Goal: Complete application form

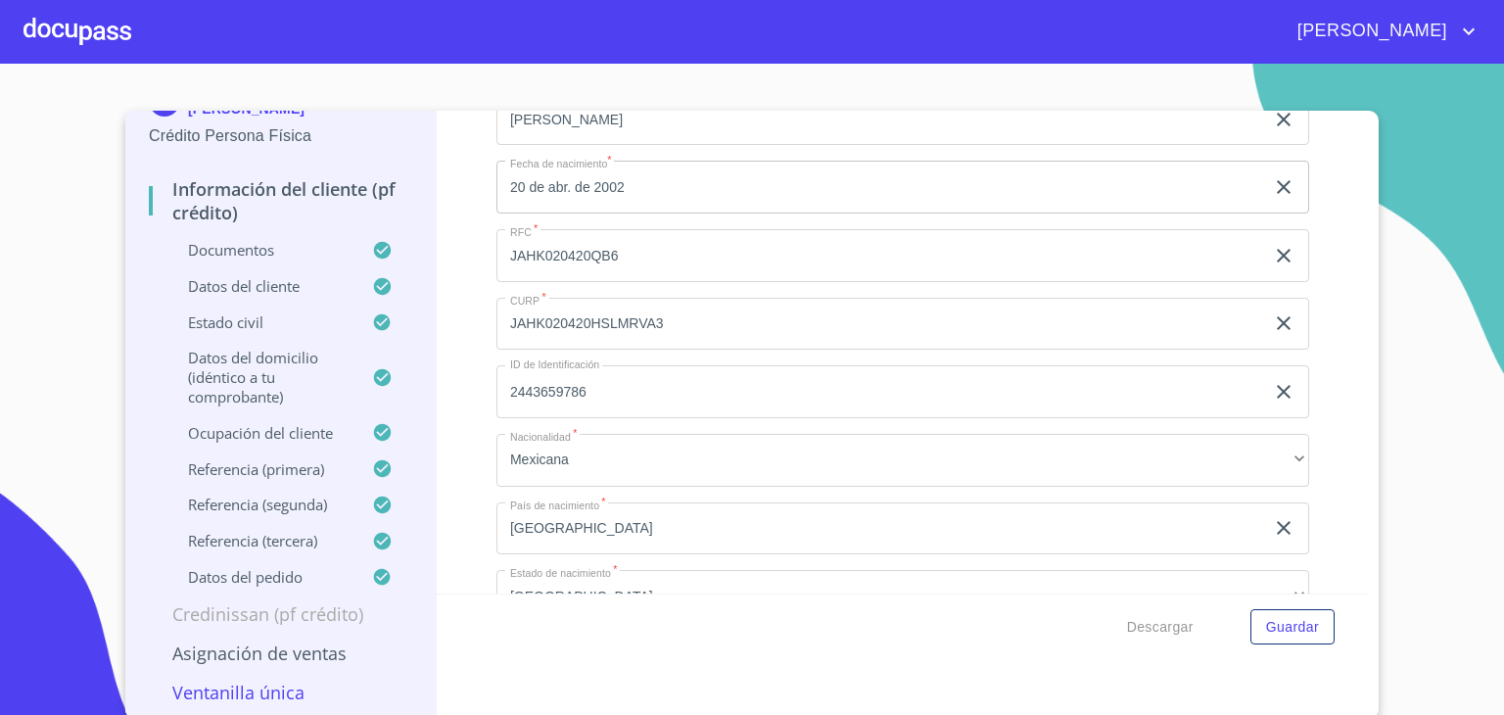
scroll to position [3, 0]
click at [227, 377] on p "Datos del domicilio (idéntico a tu comprobante)" at bounding box center [260, 374] width 223 height 59
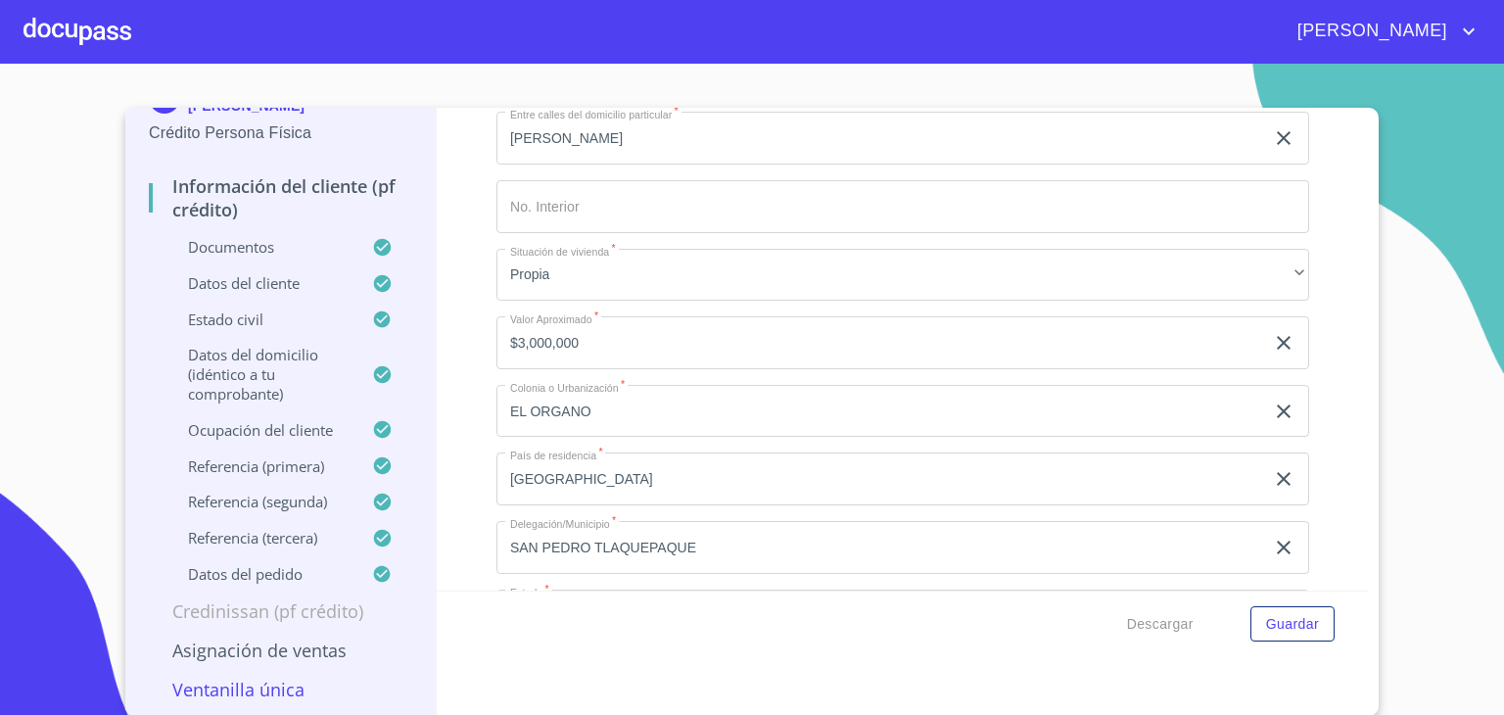
scroll to position [481, 0]
click at [278, 424] on p "Ocupación del Cliente" at bounding box center [260, 430] width 223 height 20
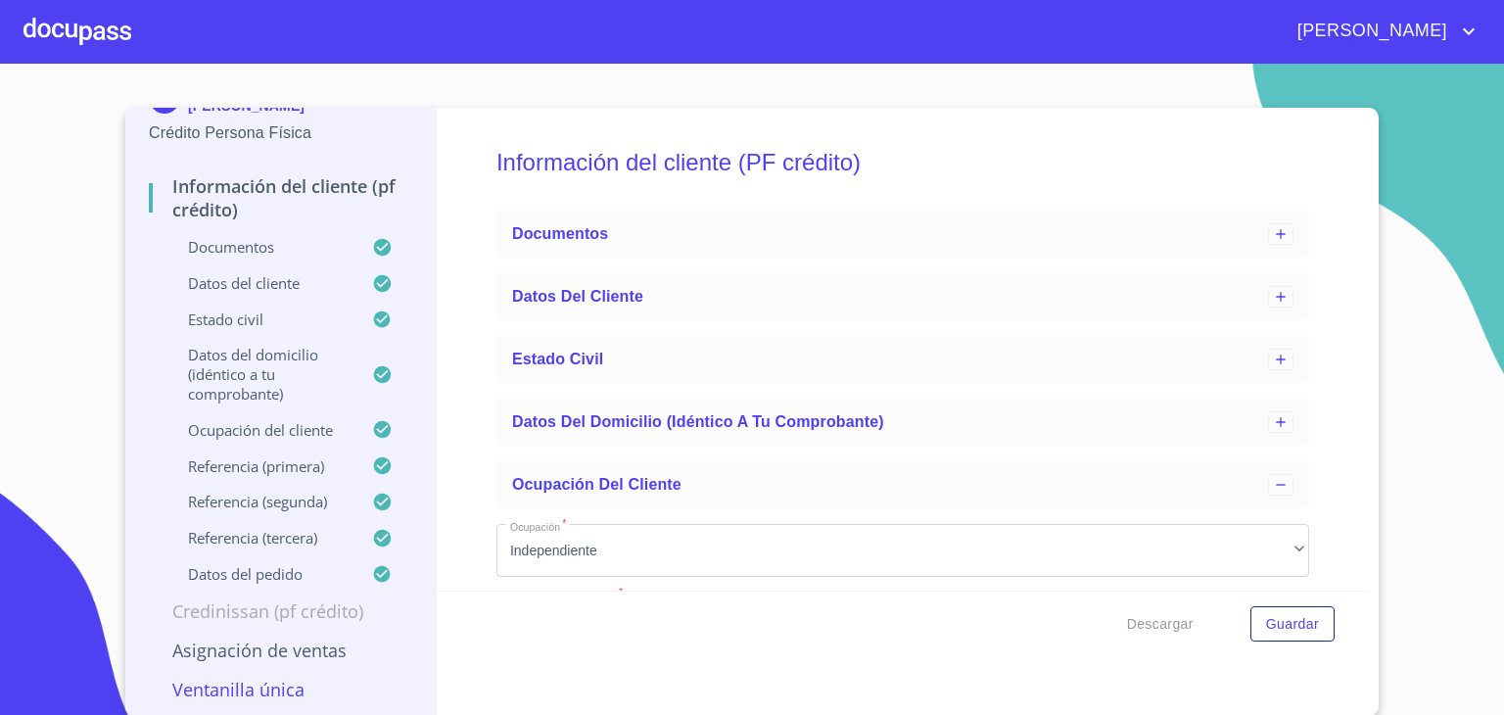
scroll to position [0, 0]
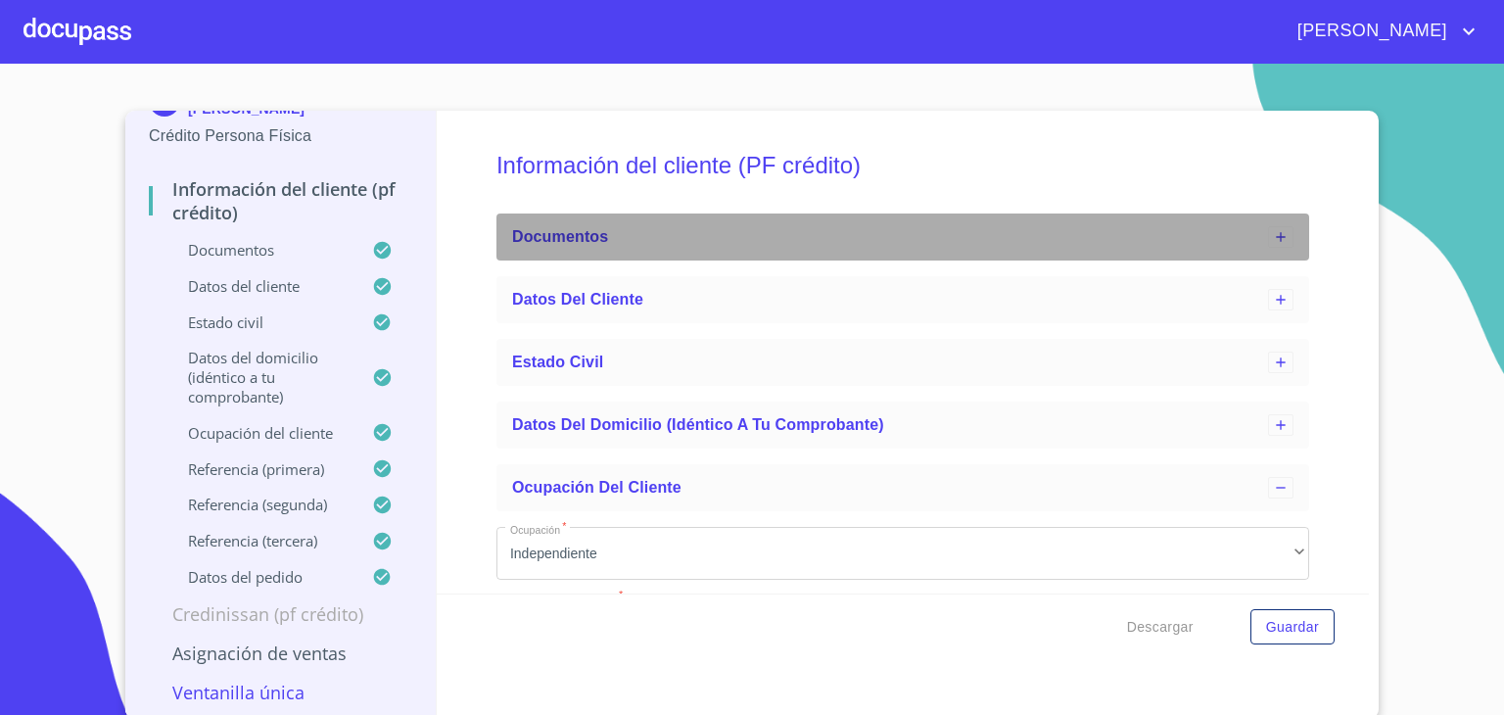
click at [1273, 236] on icon at bounding box center [1281, 237] width 16 height 16
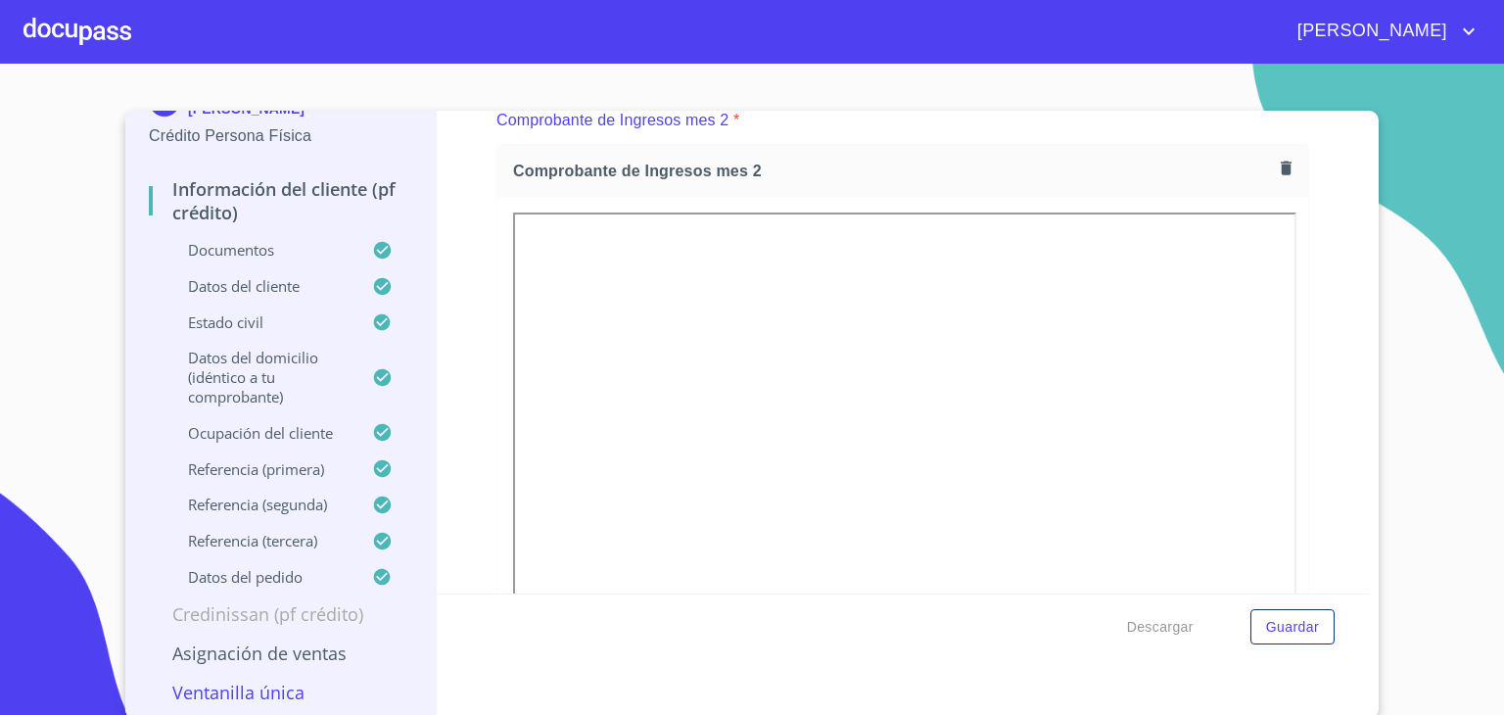
scroll to position [3068, 0]
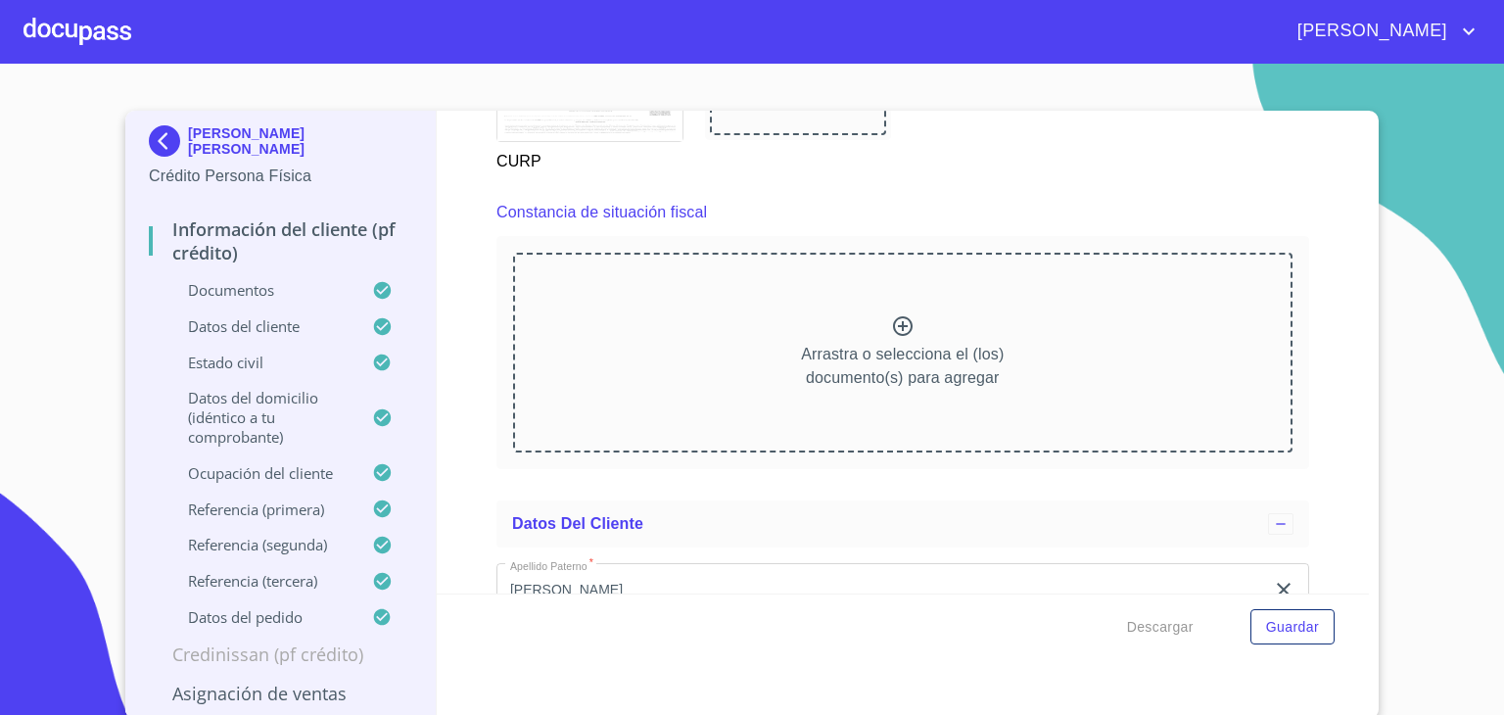
scroll to position [5344, 0]
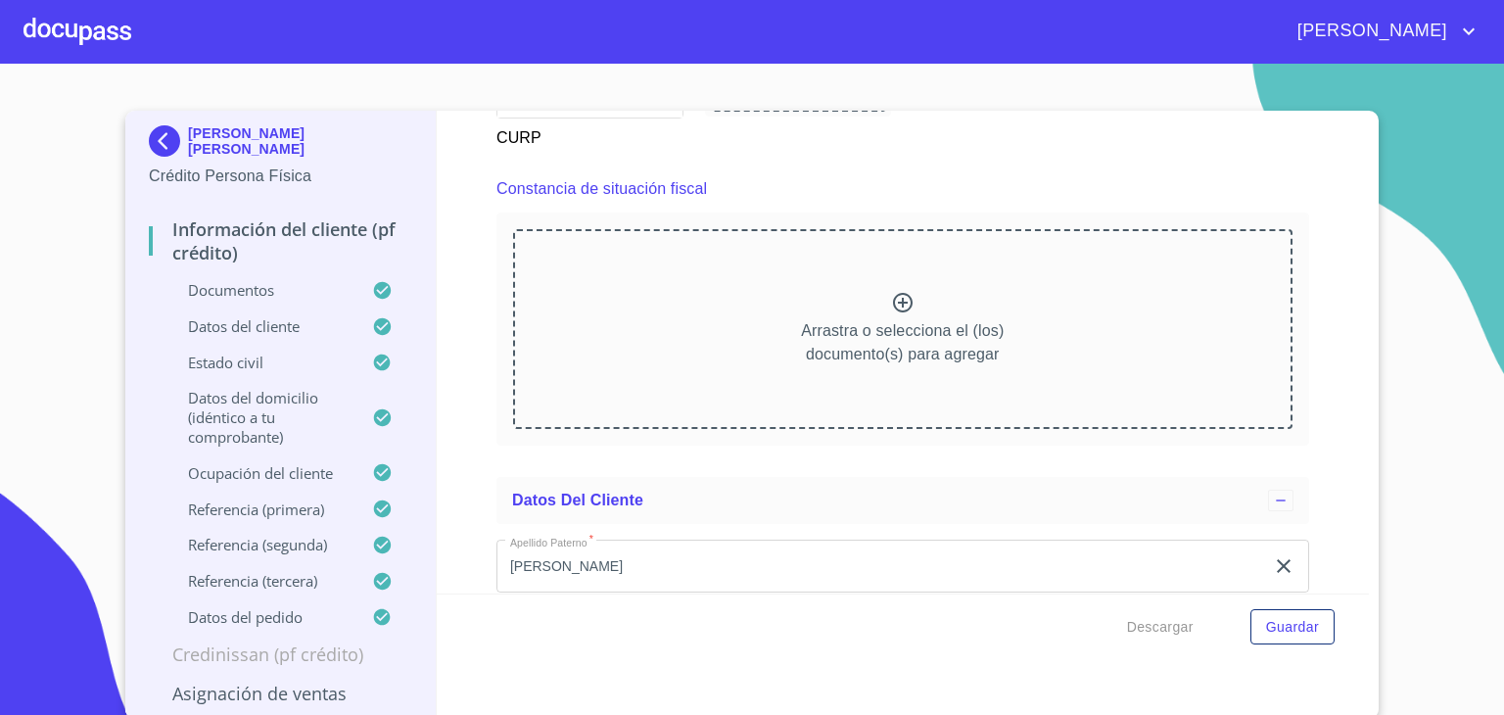
click at [891, 291] on icon at bounding box center [903, 303] width 24 height 24
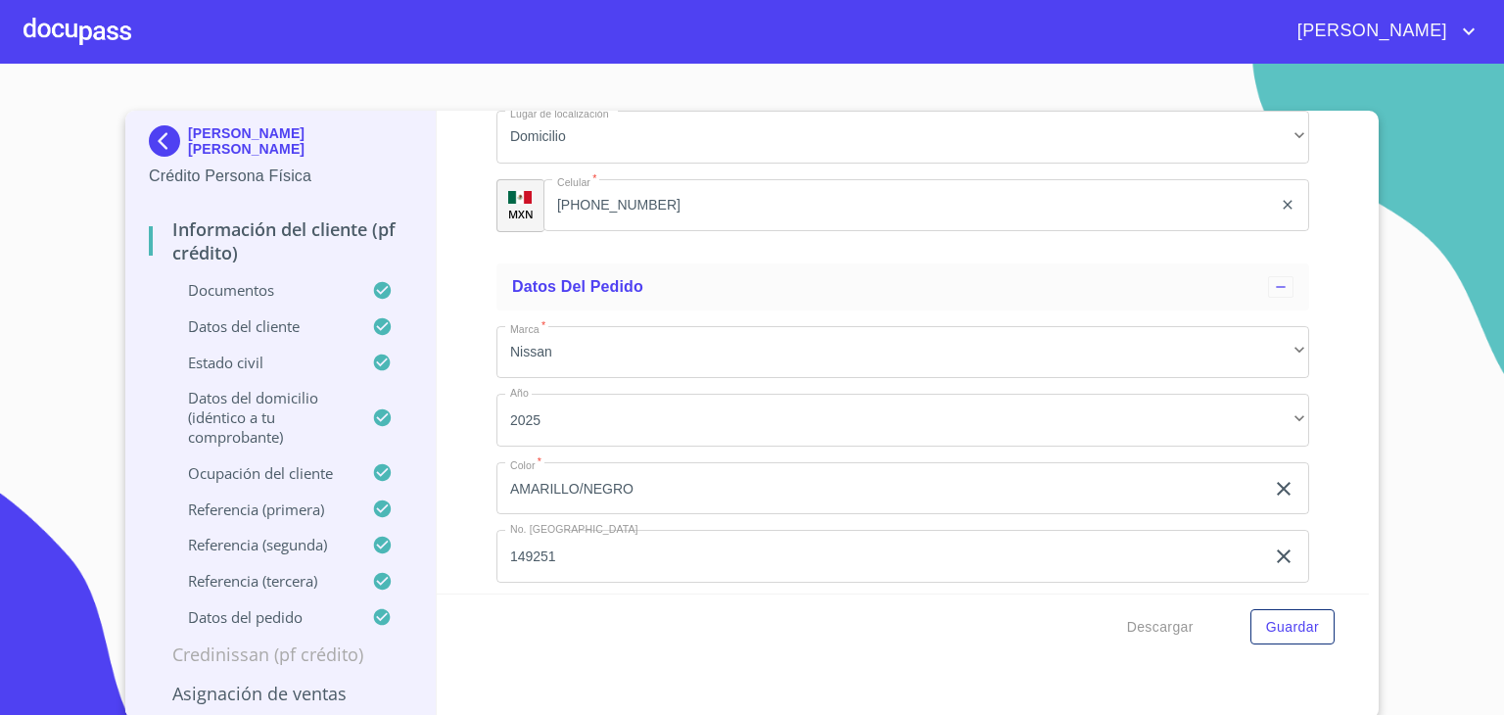
scroll to position [11377, 0]
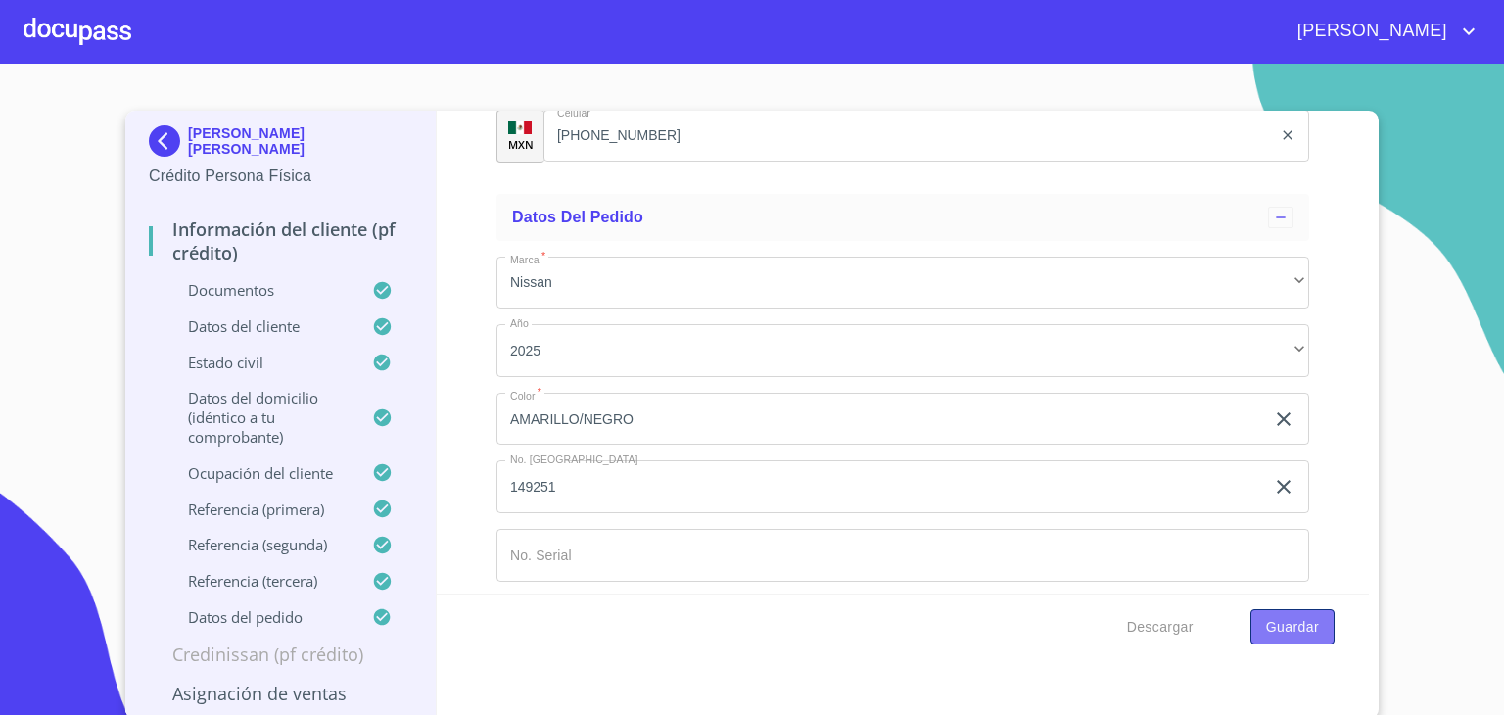
click at [1281, 626] on span "Guardar" at bounding box center [1292, 627] width 53 height 24
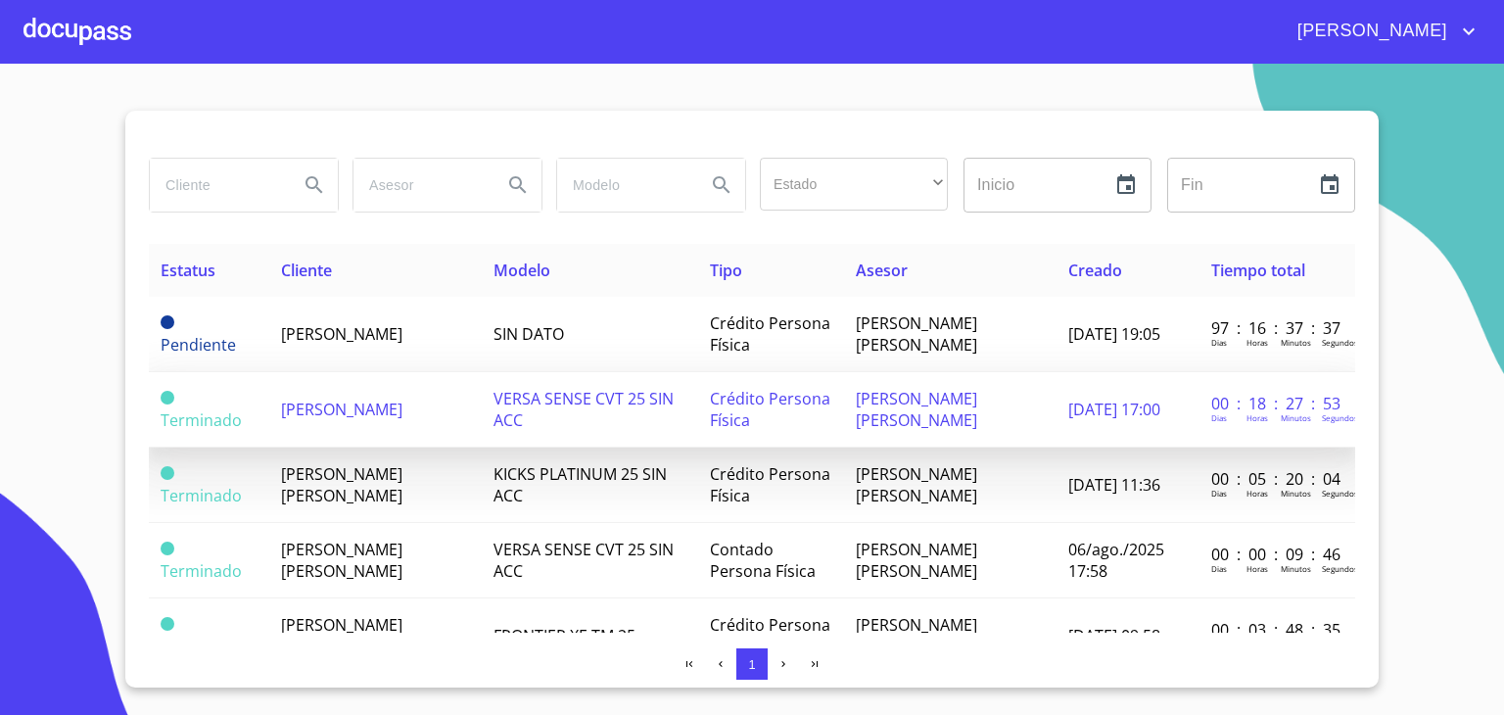
click at [371, 406] on span "ROBERTO NAVARRETE DIAZ" at bounding box center [341, 410] width 121 height 22
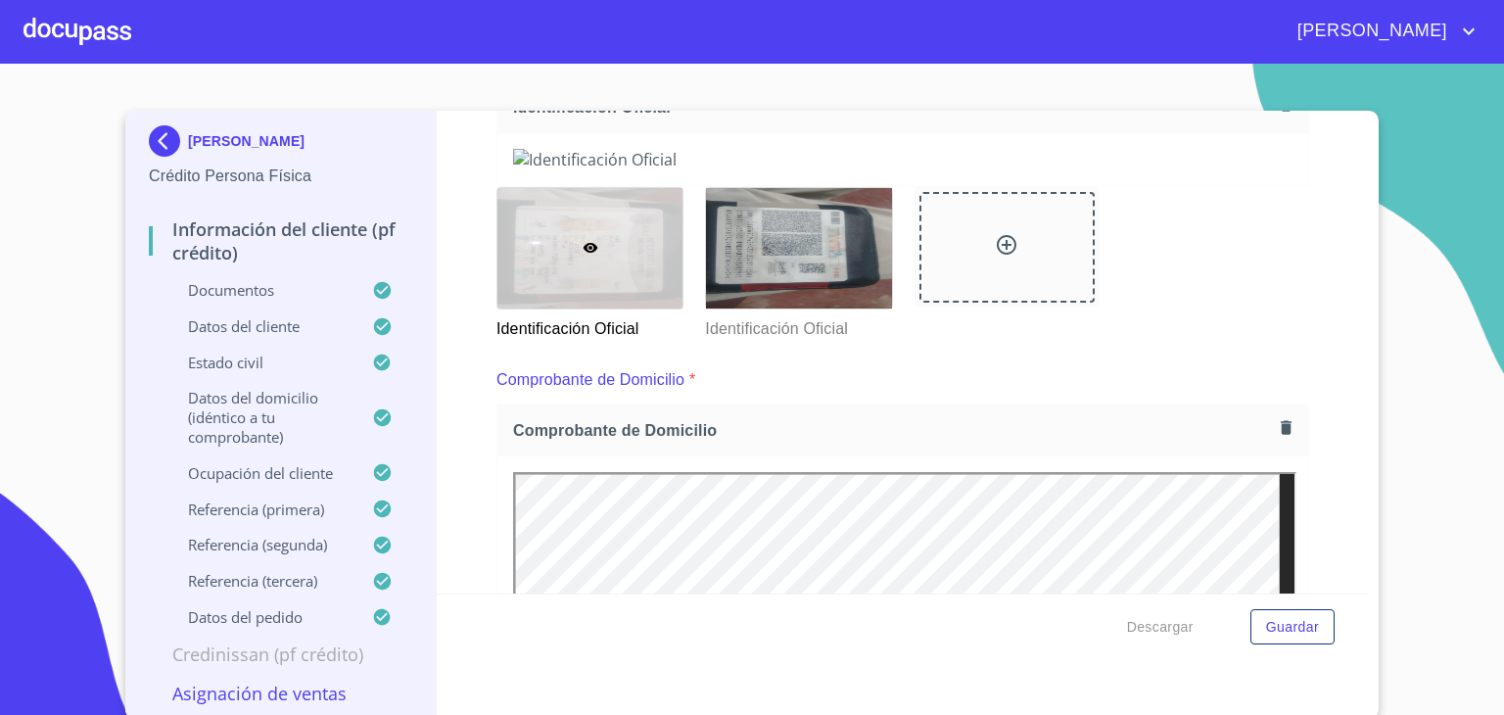
scroll to position [5, 0]
click at [315, 688] on p "Asignación de Ventas" at bounding box center [280, 693] width 263 height 24
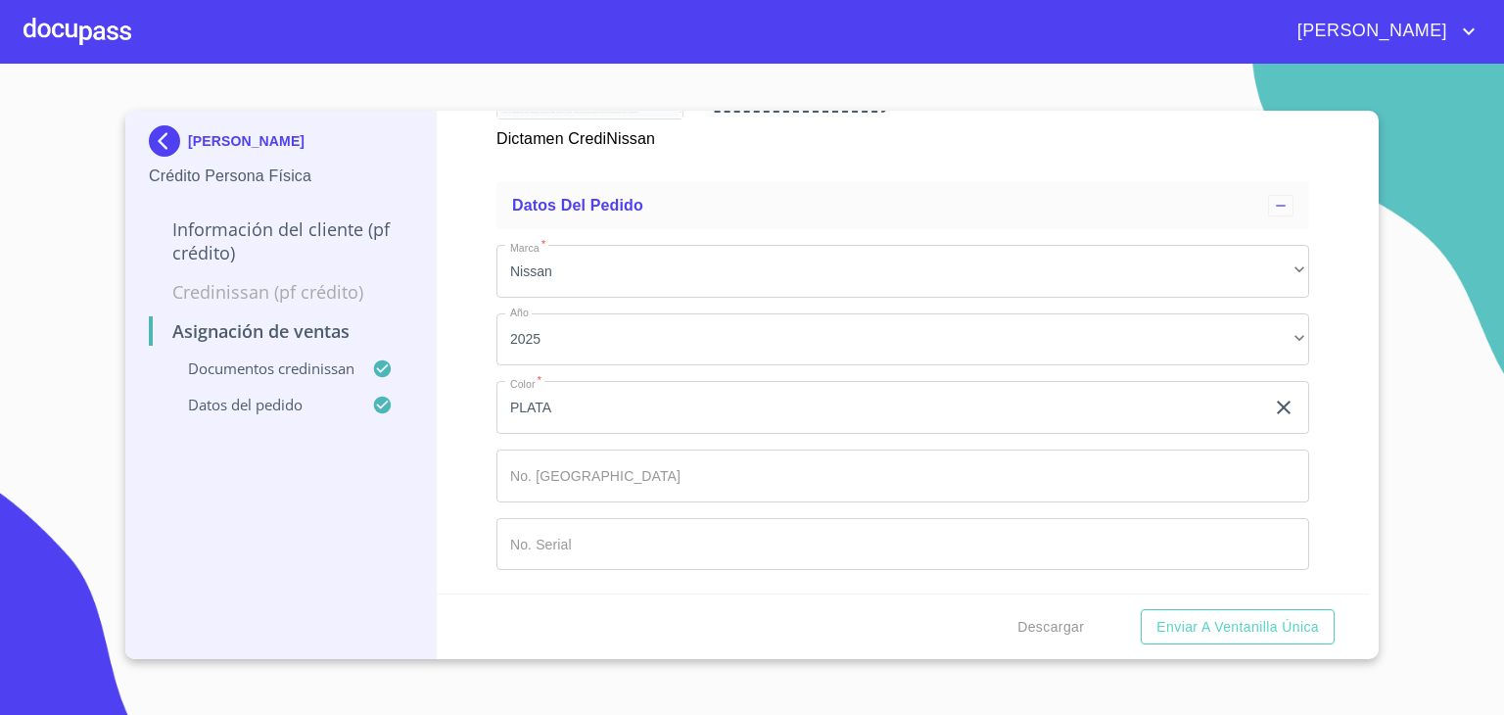
scroll to position [1417, 0]
click at [290, 234] on p "Información del cliente (PF crédito)" at bounding box center [280, 240] width 263 height 47
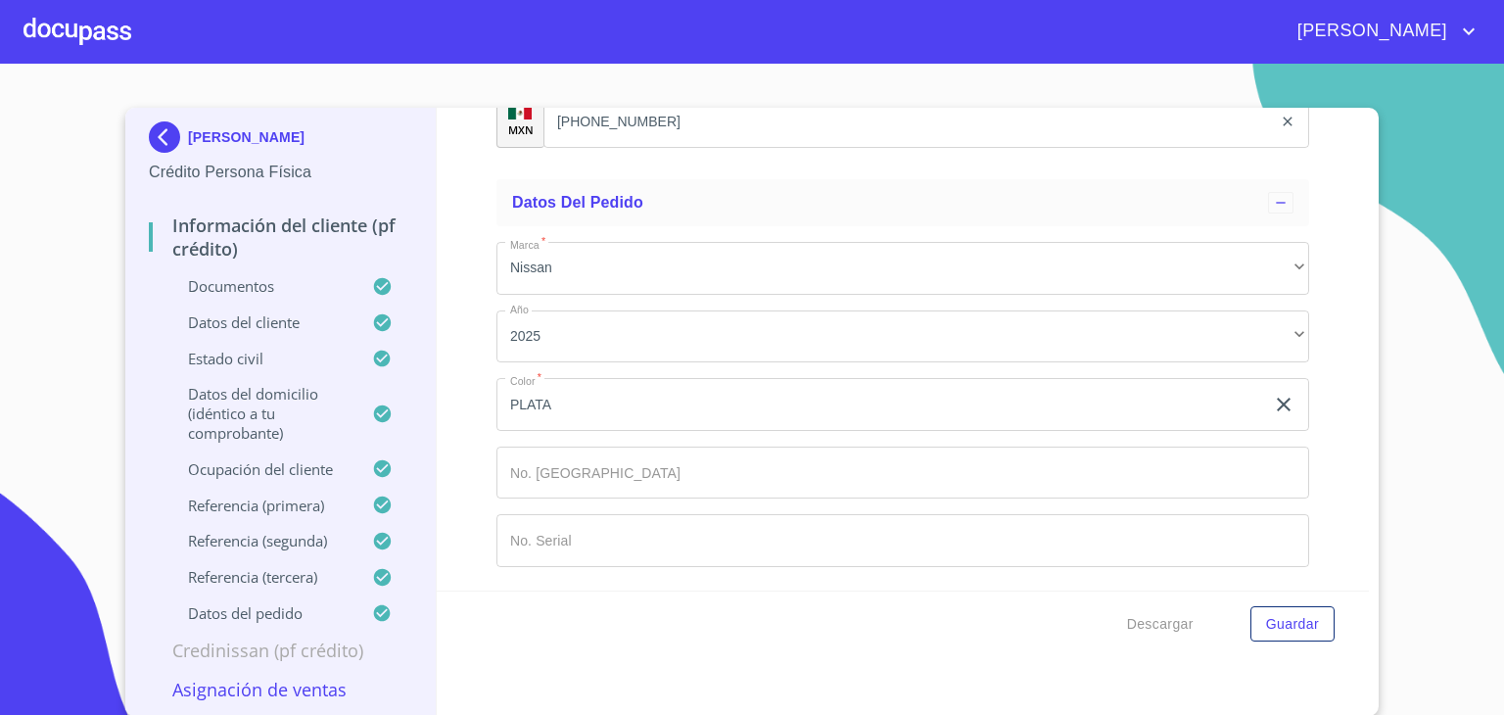
scroll to position [12688, 0]
click at [286, 689] on p "Asignación de Ventas" at bounding box center [280, 690] width 263 height 24
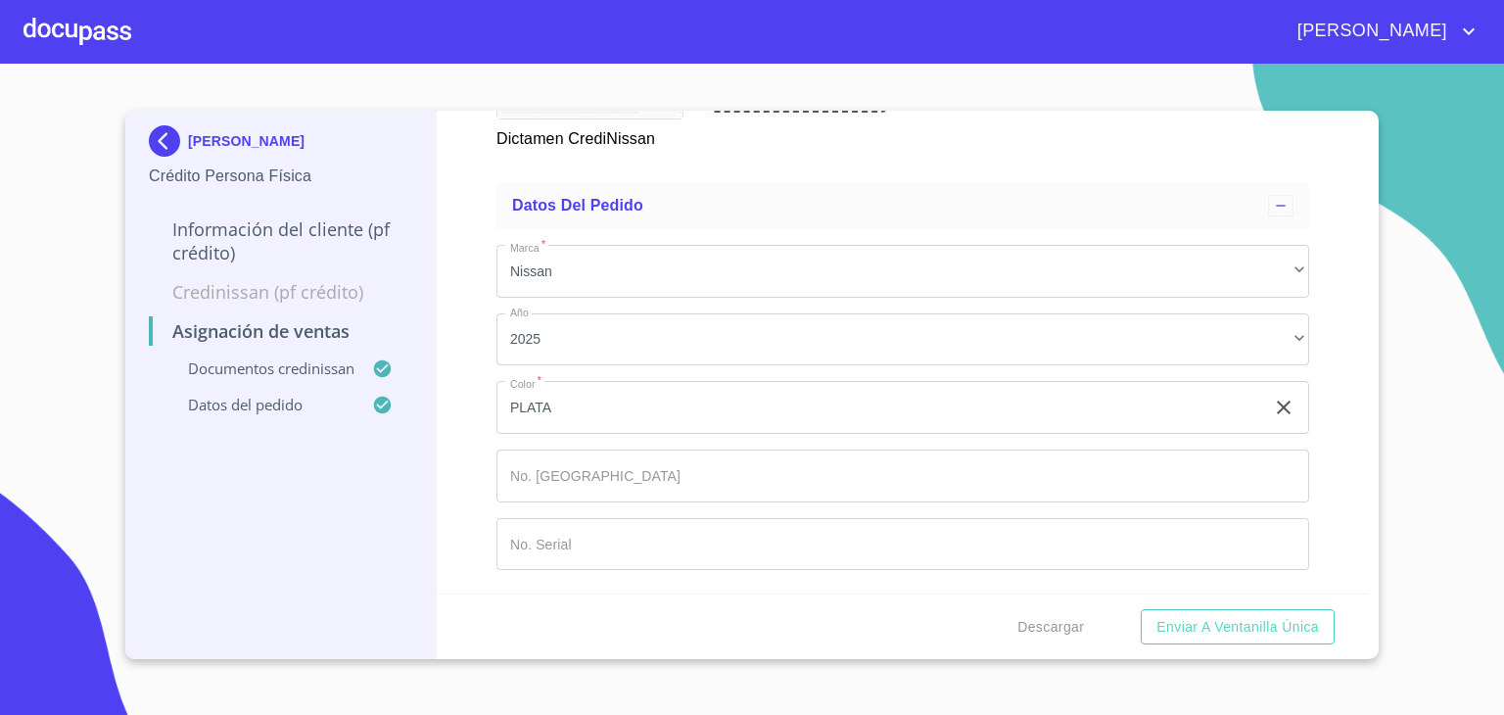
scroll to position [1417, 0]
click at [93, 27] on div at bounding box center [78, 31] width 108 height 63
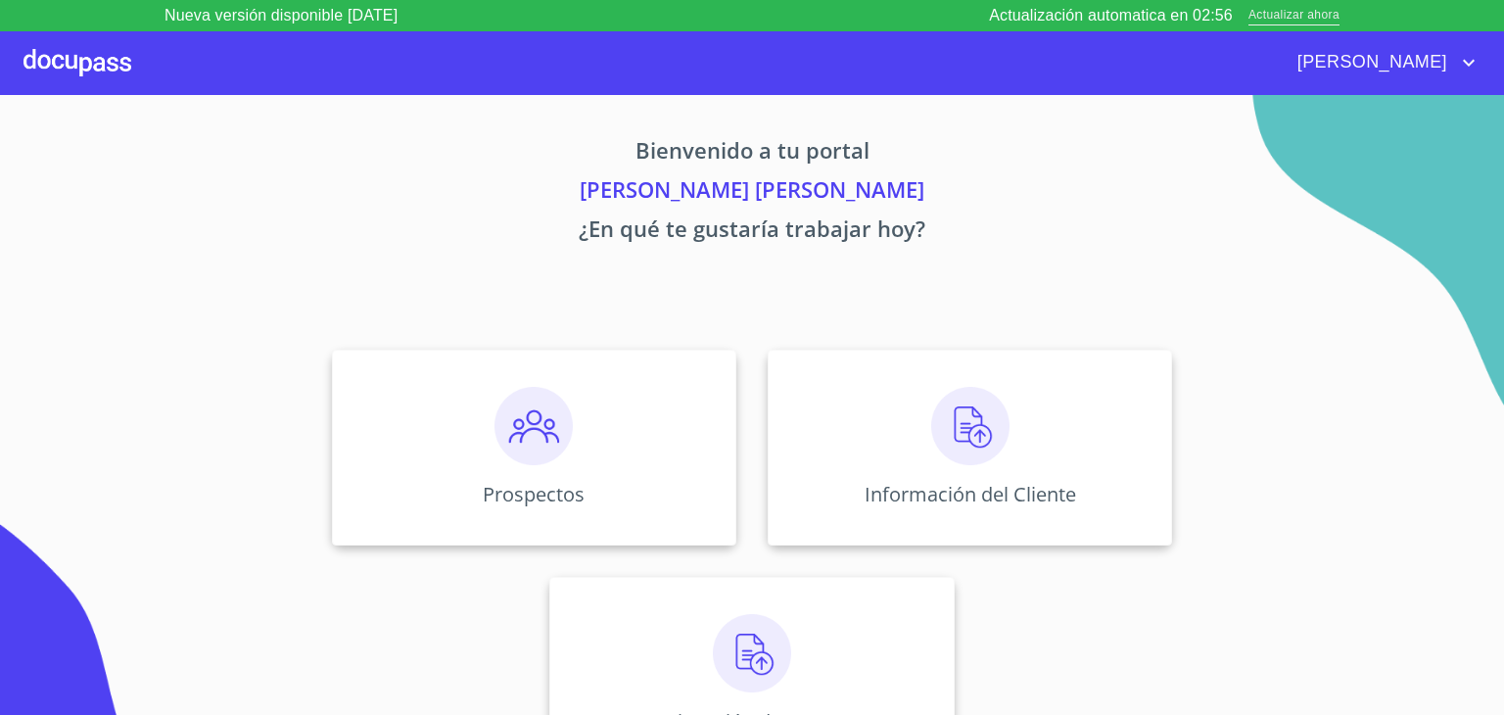
click at [1300, 14] on span "Actualizar ahora" at bounding box center [1294, 16] width 91 height 21
